Goal: Transaction & Acquisition: Purchase product/service

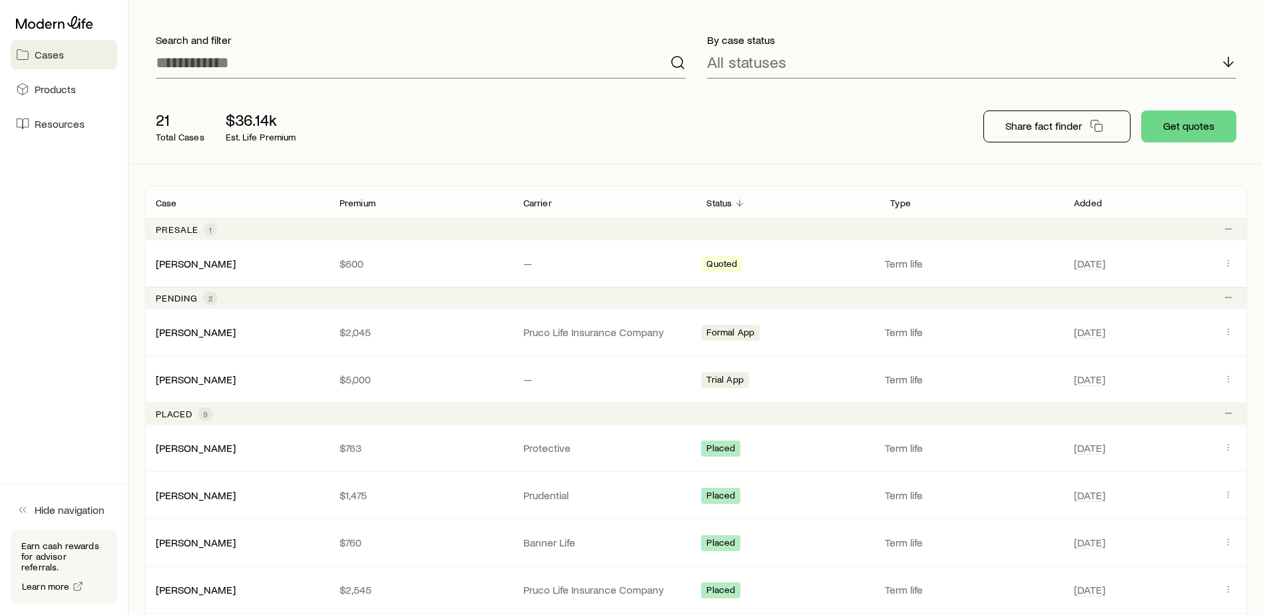
scroll to position [67, 0]
click at [1224, 261] on icon "Client cases" at bounding box center [1228, 265] width 11 height 11
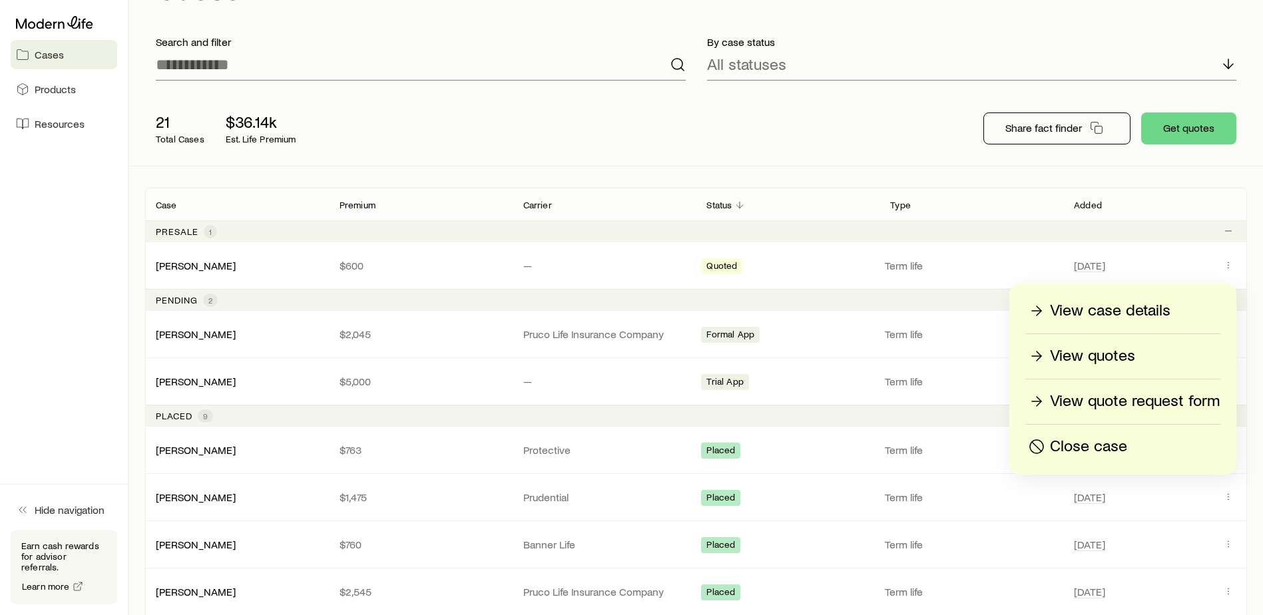
click at [1108, 353] on p "View quotes" at bounding box center [1092, 355] width 85 height 21
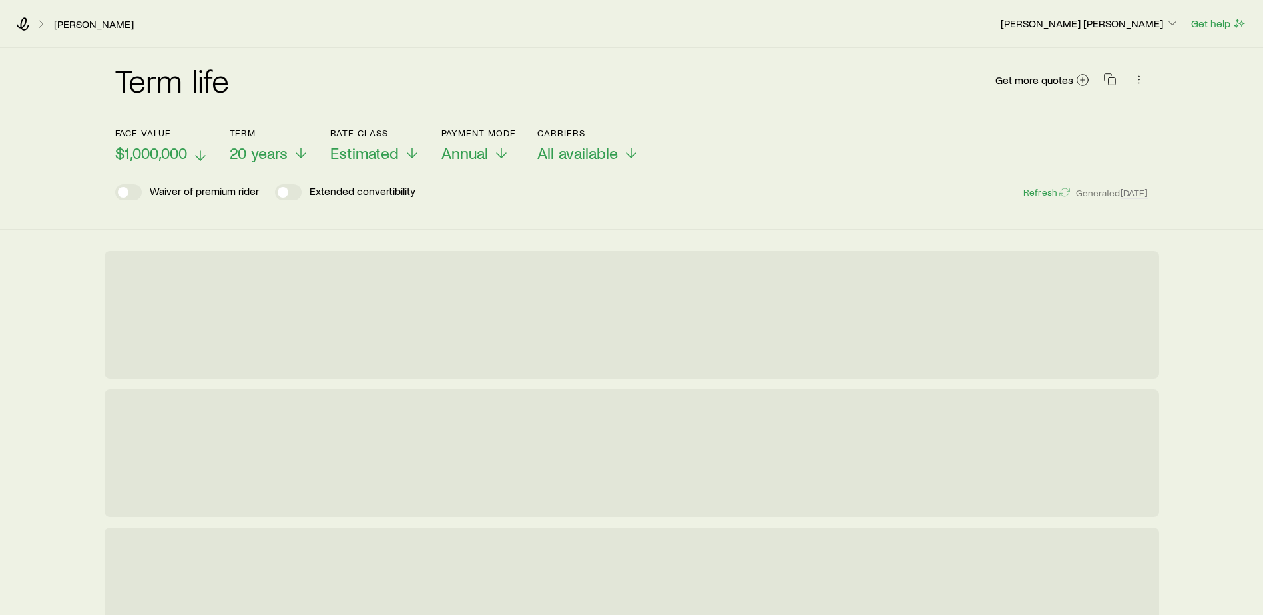
click at [203, 150] on icon at bounding box center [200, 156] width 16 height 16
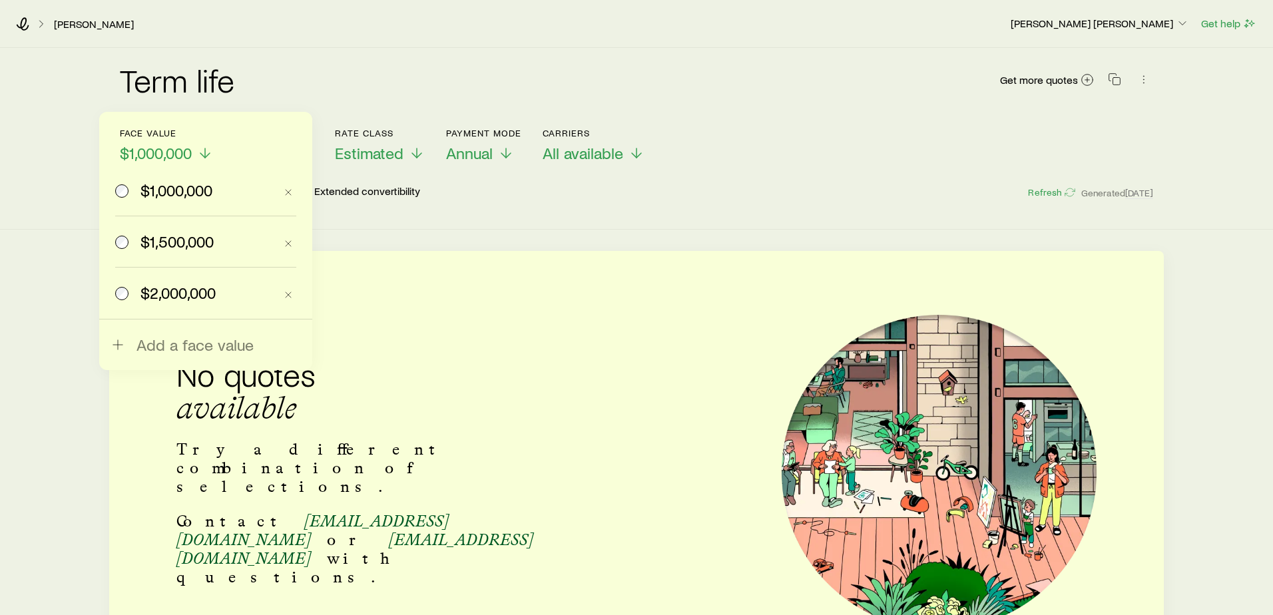
click at [176, 289] on span "$2,000,000" at bounding box center [177, 293] width 75 height 19
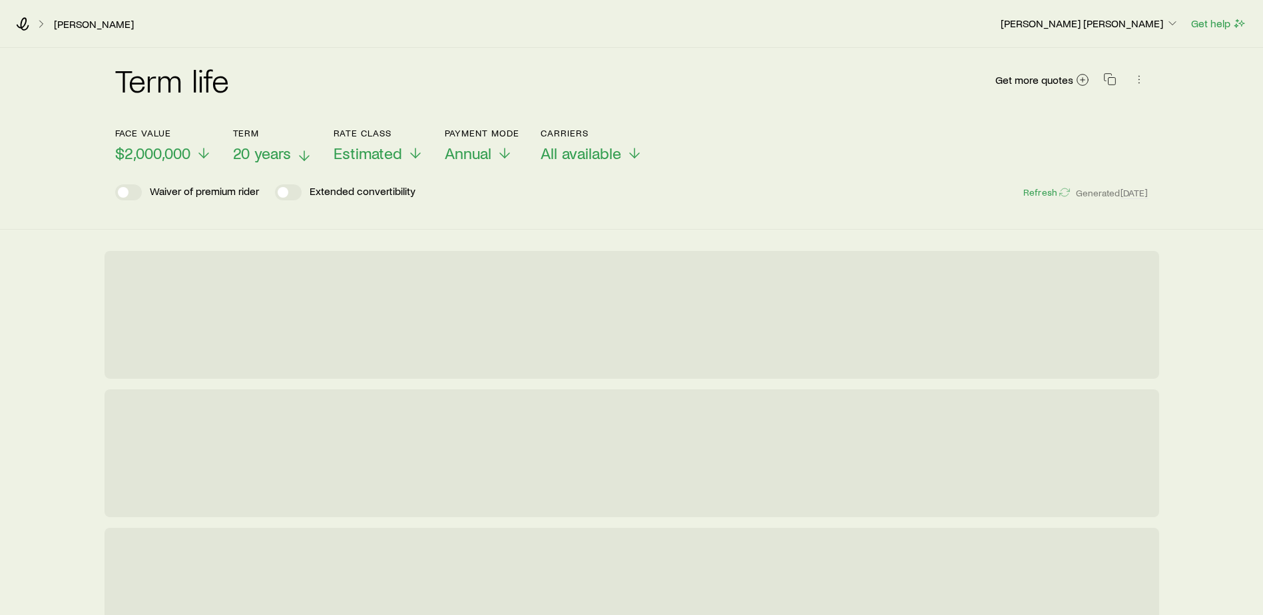
click at [284, 156] on span "20 years" at bounding box center [262, 153] width 58 height 19
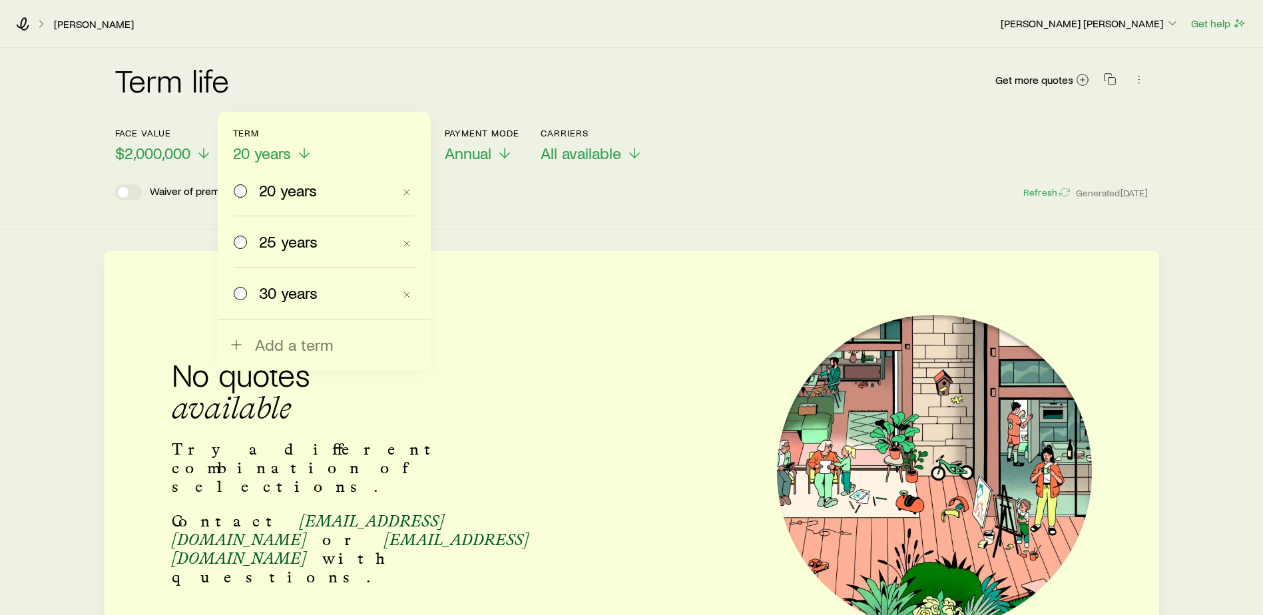
click at [290, 236] on span "25 years" at bounding box center [288, 241] width 59 height 19
